Goal: Information Seeking & Learning: Learn about a topic

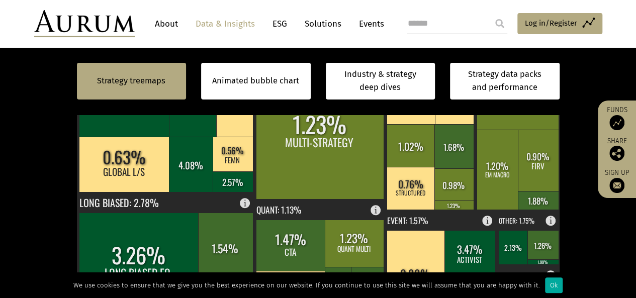
scroll to position [101, 0]
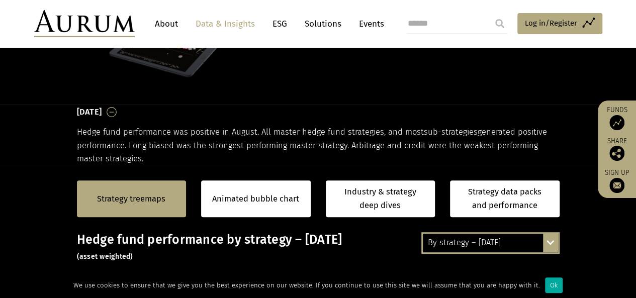
click at [546, 240] on div "By strategy – [DATE] By strategy – [DATE] By strategy – year to date 2016 – [DA…" at bounding box center [491, 242] width 138 height 21
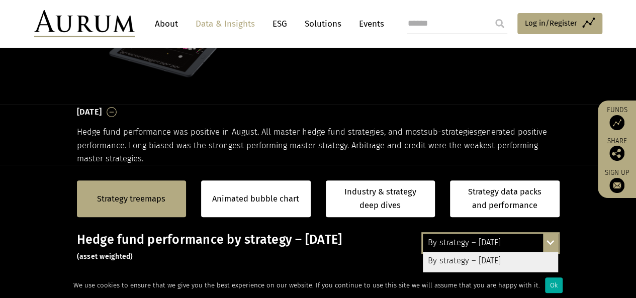
click at [536, 260] on div "By strategy – [DATE]" at bounding box center [490, 262] width 135 height 18
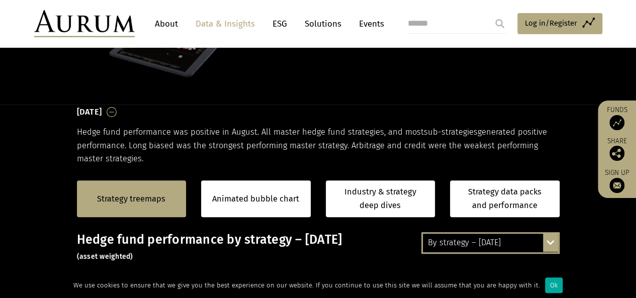
click at [527, 245] on div "By strategy – [DATE]" at bounding box center [490, 243] width 135 height 18
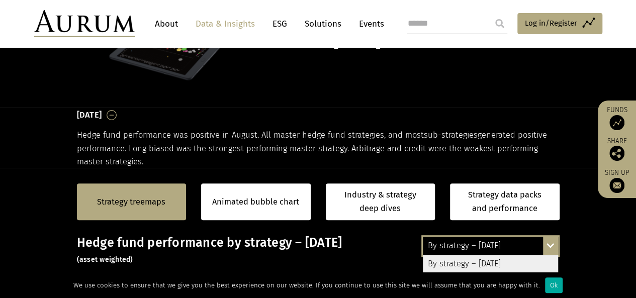
scroll to position [151, 0]
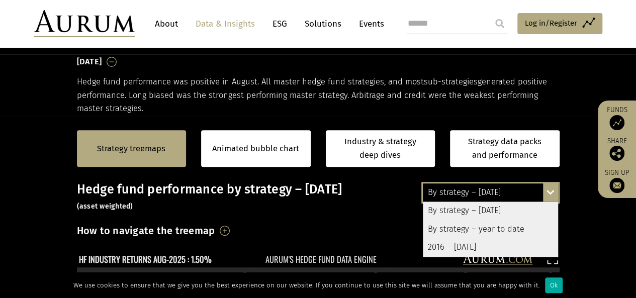
click at [493, 249] on div "2016 – [DATE]" at bounding box center [490, 247] width 135 height 18
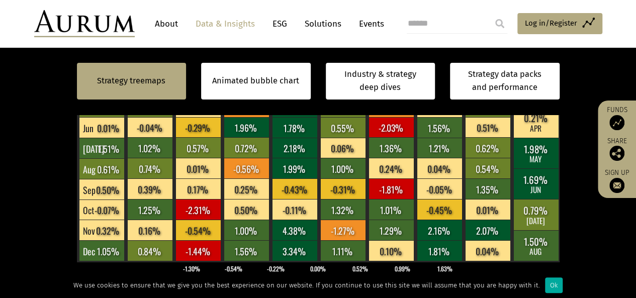
scroll to position [453, 0]
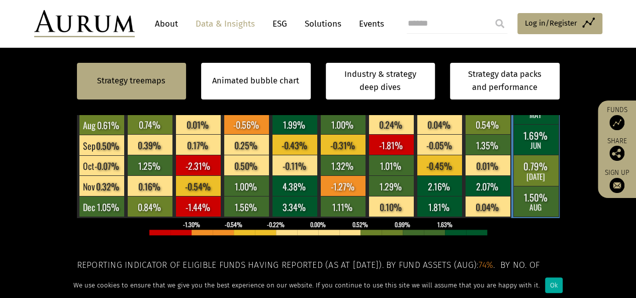
click at [542, 206] on rect at bounding box center [536, 201] width 45 height 31
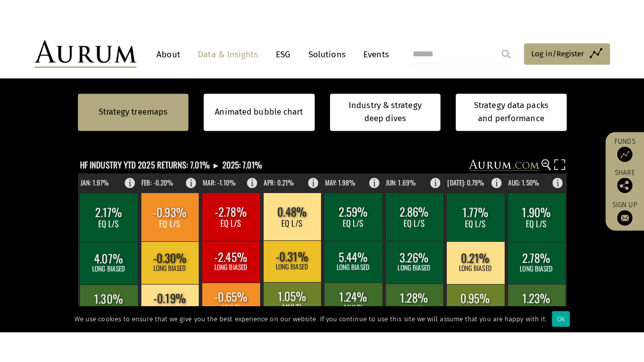
scroll to position [201, 0]
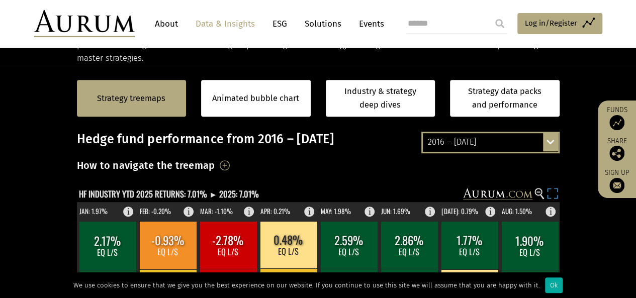
click at [556, 192] on rect at bounding box center [553, 195] width 14 height 14
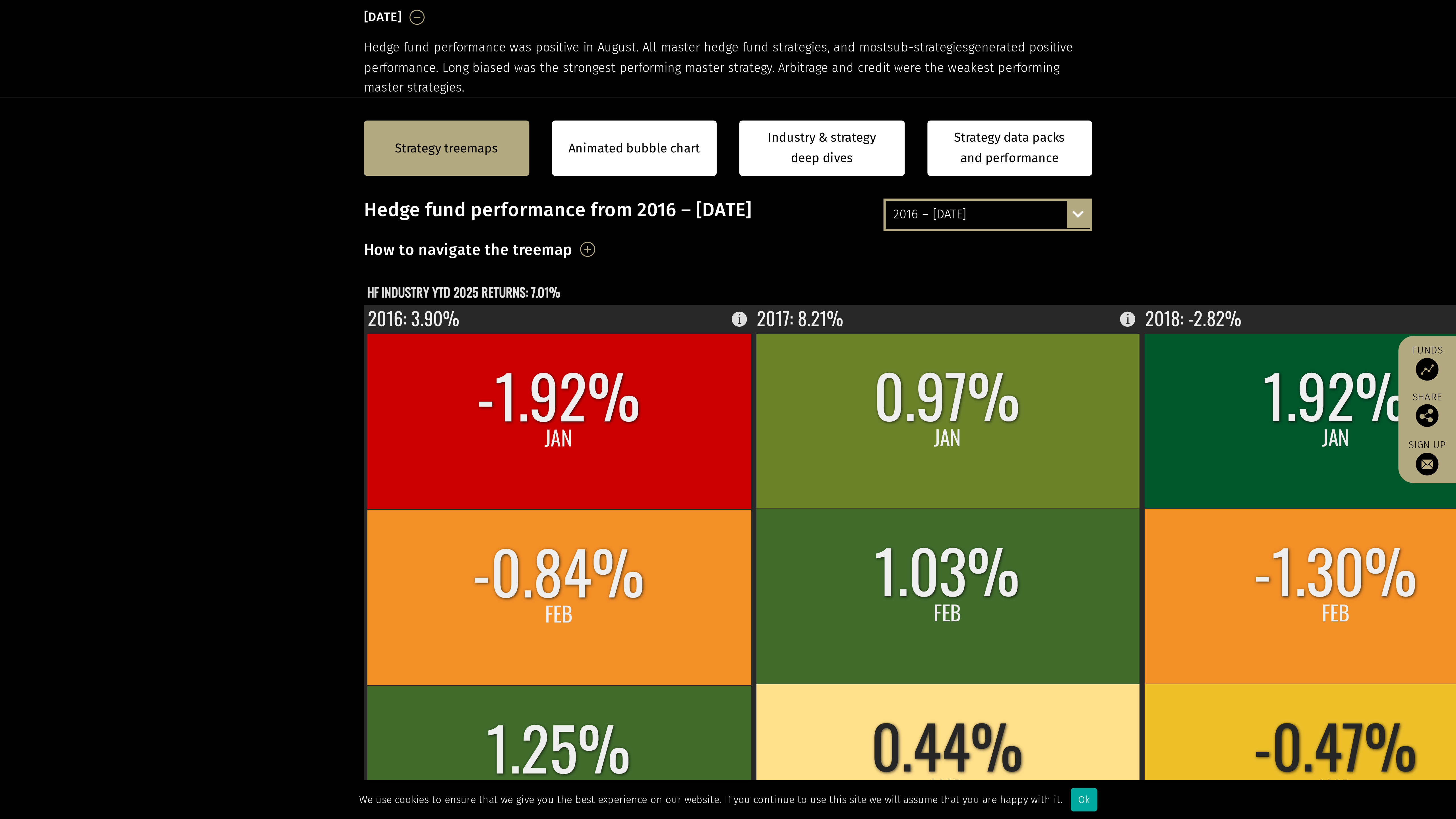
scroll to position [0, 0]
